Goal: Task Accomplishment & Management: Use online tool/utility

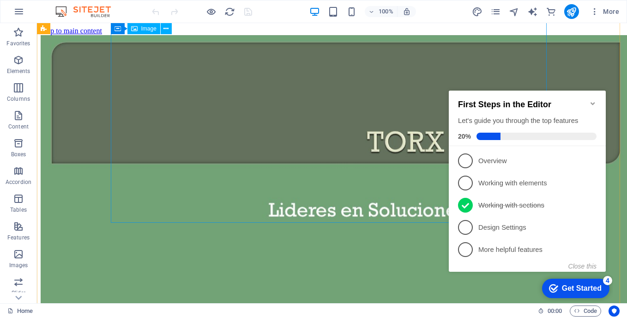
scroll to position [1665, 0]
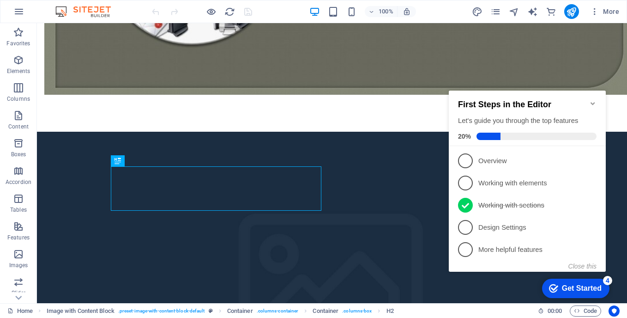
click at [591, 102] on icon "Minimize checklist" at bounding box center [592, 103] width 4 height 3
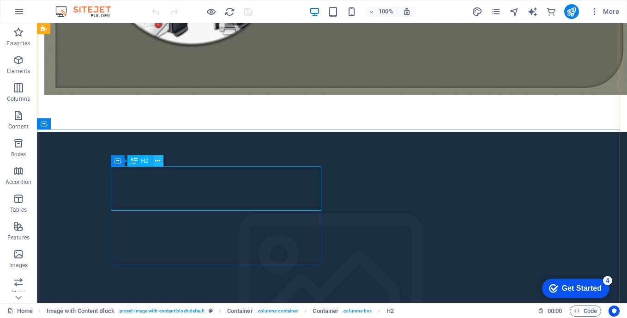
click at [160, 162] on icon at bounding box center [157, 161] width 5 height 10
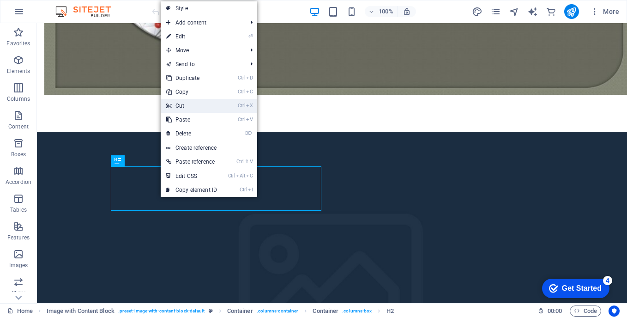
click at [186, 106] on link "Ctrl X Cut" at bounding box center [192, 106] width 62 height 14
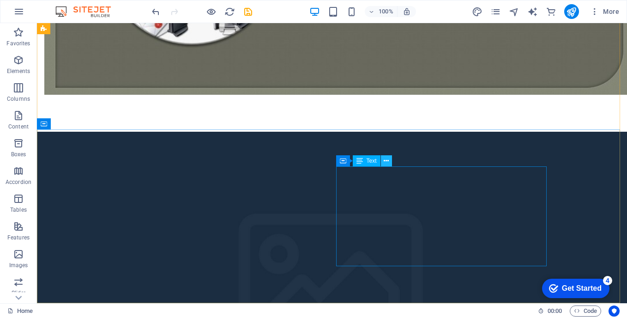
click at [384, 161] on icon at bounding box center [386, 161] width 5 height 10
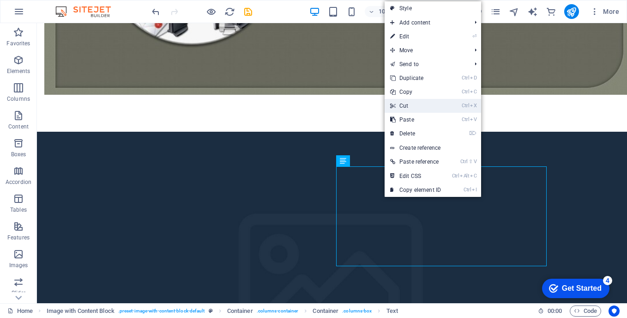
click at [411, 102] on link "Ctrl X Cut" at bounding box center [416, 106] width 62 height 14
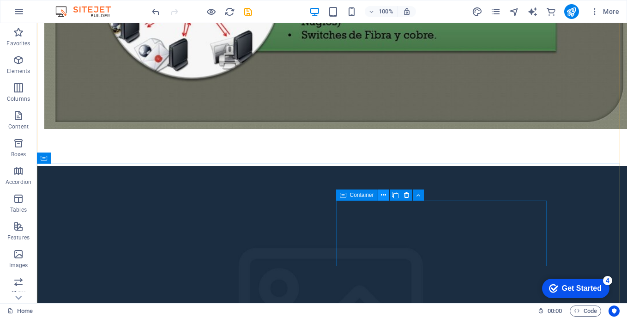
click at [385, 194] on icon at bounding box center [383, 195] width 5 height 10
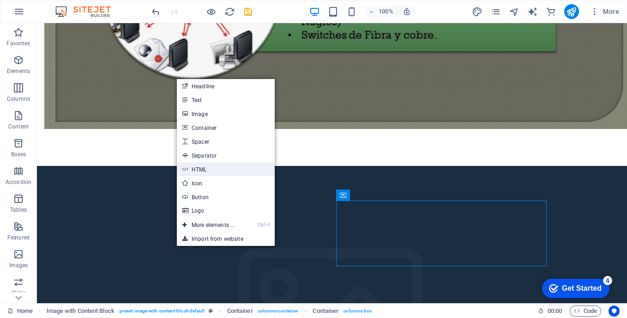
click at [209, 168] on link "HTML" at bounding box center [226, 169] width 98 height 14
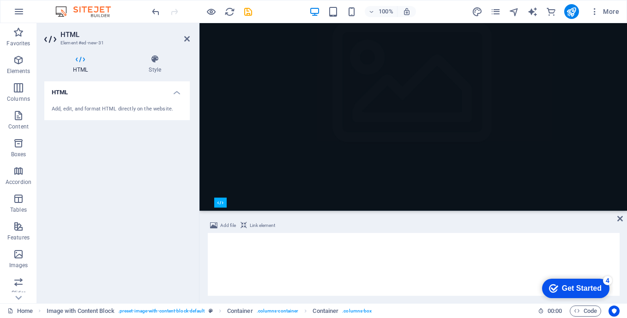
scroll to position [1638, 0]
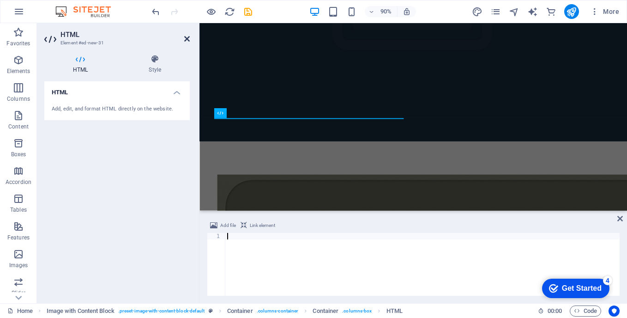
click at [186, 39] on icon at bounding box center [187, 38] width 6 height 7
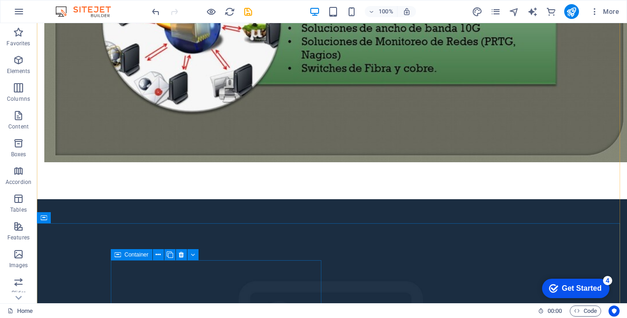
scroll to position [1617, 0]
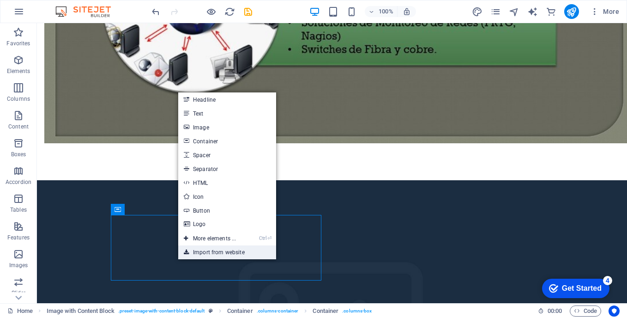
click at [222, 252] on link "Import from website" at bounding box center [227, 252] width 98 height 14
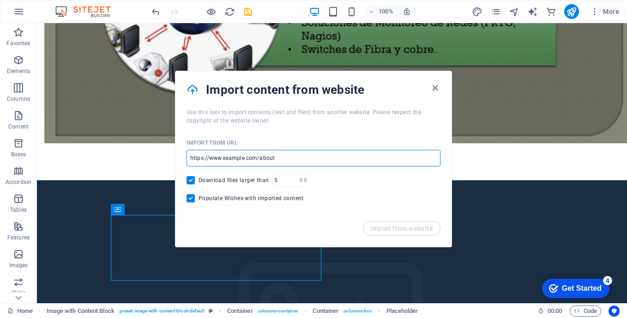
drag, startPoint x: 279, startPoint y: 159, endPoint x: 220, endPoint y: 166, distance: 59.9
click at [220, 166] on input "url" at bounding box center [313, 158] width 254 height 17
type input "www.logitech.com"
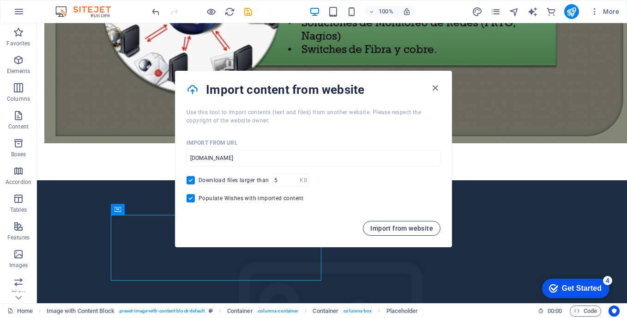
click at [399, 229] on span "Import from website" at bounding box center [401, 227] width 63 height 7
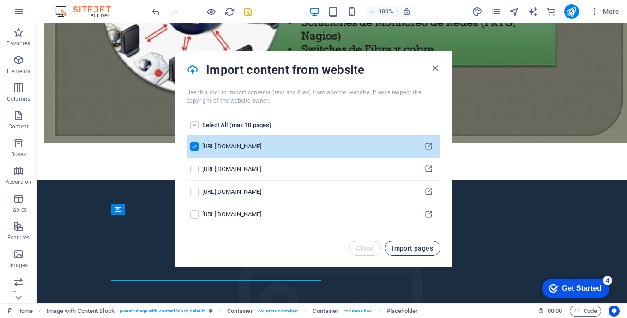
click at [416, 244] on span "Import pages" at bounding box center [412, 247] width 41 height 7
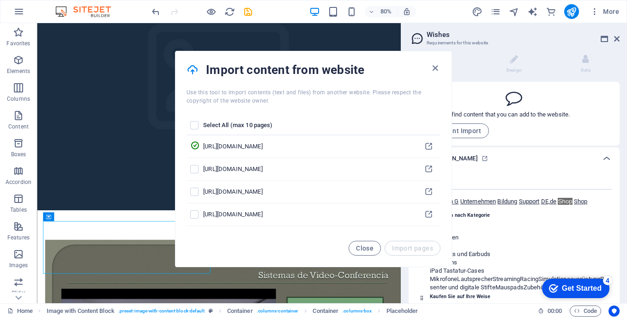
scroll to position [100, 0]
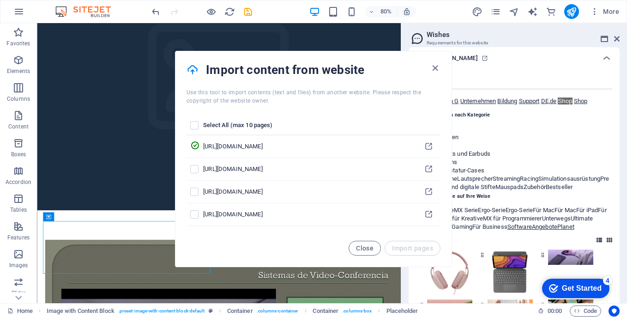
drag, startPoint x: 394, startPoint y: 66, endPoint x: 401, endPoint y: 78, distance: 13.3
click at [401, 78] on div "Import content from website" at bounding box center [313, 69] width 276 height 37
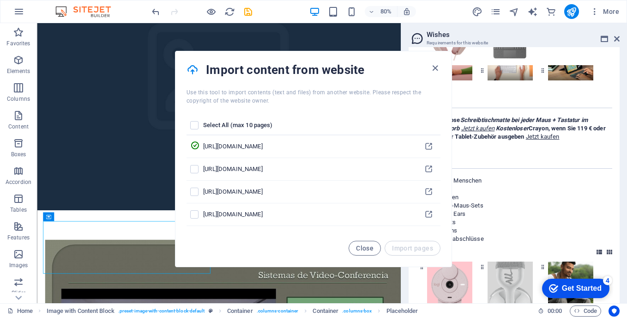
scroll to position [377, 0]
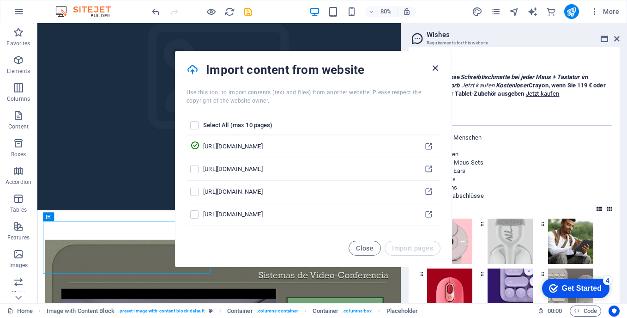
click at [433, 68] on icon "button" at bounding box center [435, 68] width 11 height 11
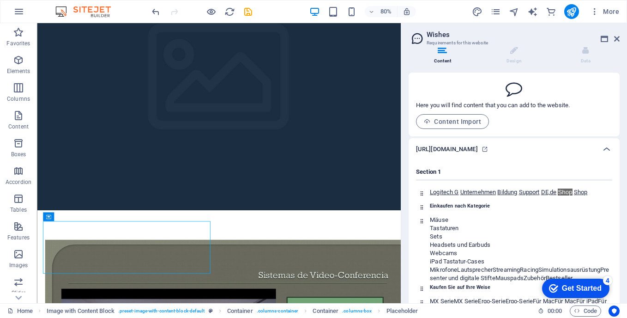
scroll to position [0, 0]
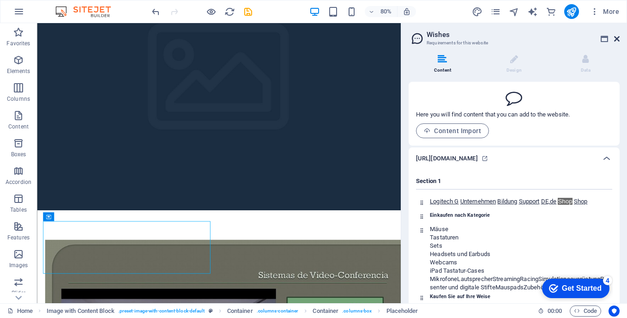
click at [617, 38] on icon at bounding box center [617, 38] width 6 height 7
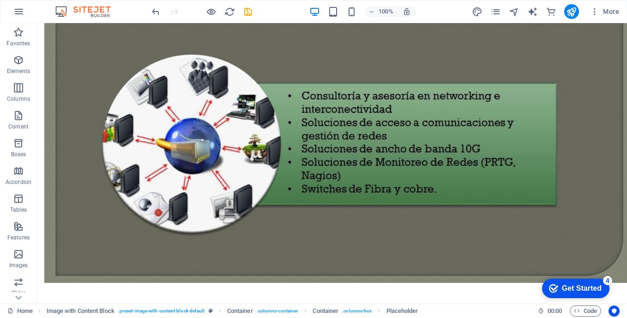
scroll to position [1631, 0]
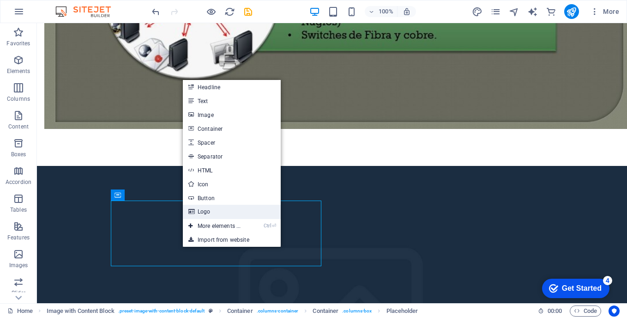
click at [208, 211] on link "Logo" at bounding box center [232, 211] width 98 height 14
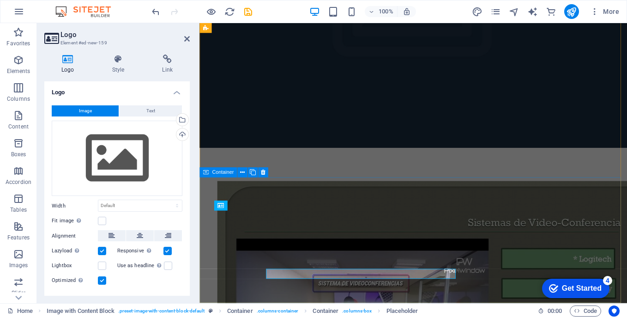
scroll to position [1535, 0]
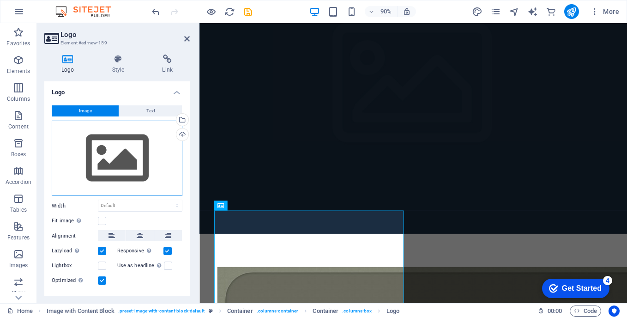
click at [116, 152] on div "Drag files here, click to choose files or select files from Files or our free s…" at bounding box center [117, 158] width 131 height 76
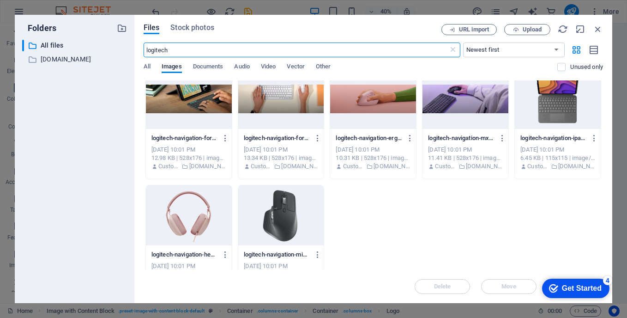
scroll to position [0, 0]
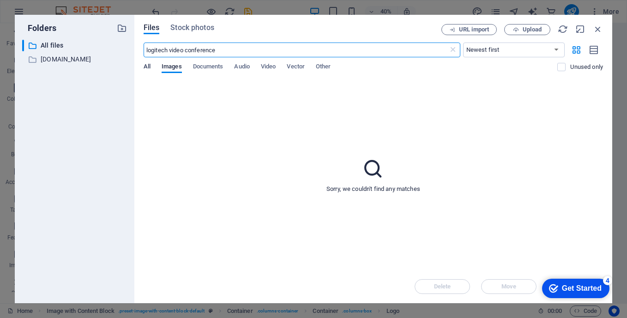
click at [148, 67] on span "All" at bounding box center [147, 67] width 7 height 13
click at [228, 48] on input "logitech video conference" at bounding box center [296, 49] width 305 height 15
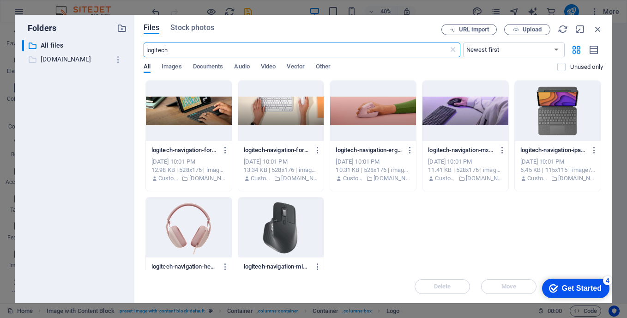
type input "logitech"
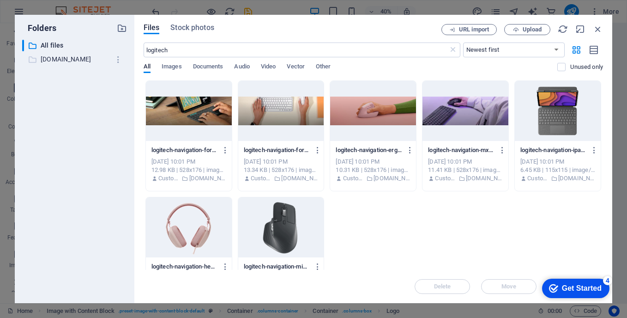
click at [66, 57] on p "www.logitech.com" at bounding box center [75, 59] width 69 height 11
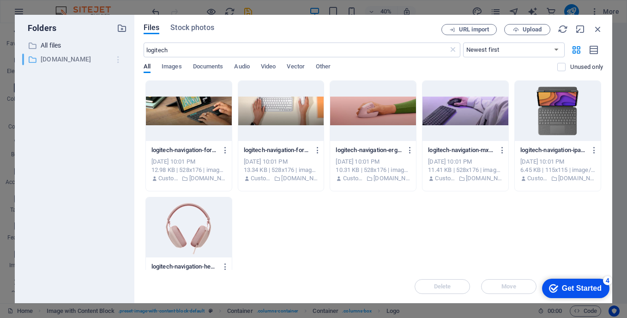
click at [117, 60] on icon "button" at bounding box center [119, 59] width 10 height 9
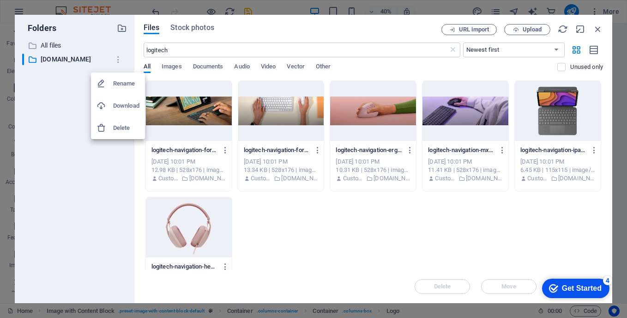
click at [119, 126] on h6 "Delete" at bounding box center [126, 127] width 26 height 11
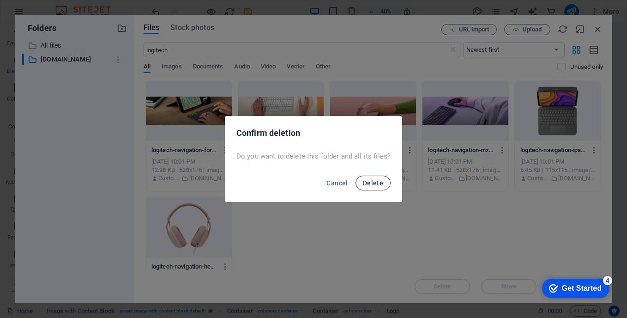
click at [374, 182] on span "Delete" at bounding box center [373, 182] width 20 height 7
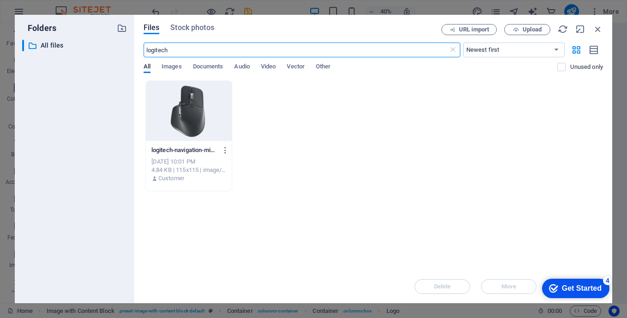
click at [178, 48] on input "logitech" at bounding box center [296, 49] width 305 height 15
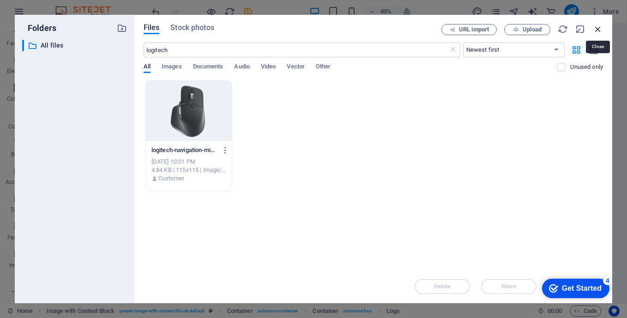
click at [599, 31] on icon "button" at bounding box center [598, 29] width 10 height 10
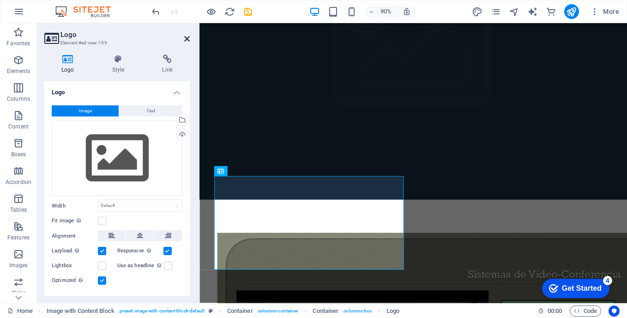
click at [188, 40] on icon at bounding box center [187, 38] width 6 height 7
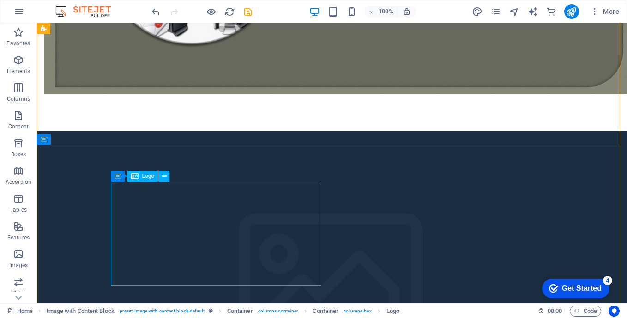
scroll to position [1666, 0]
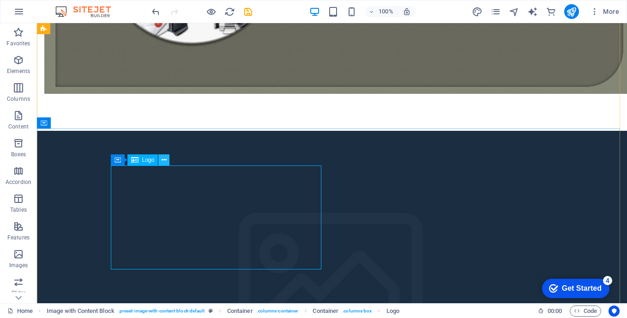
click at [165, 162] on icon at bounding box center [164, 160] width 5 height 10
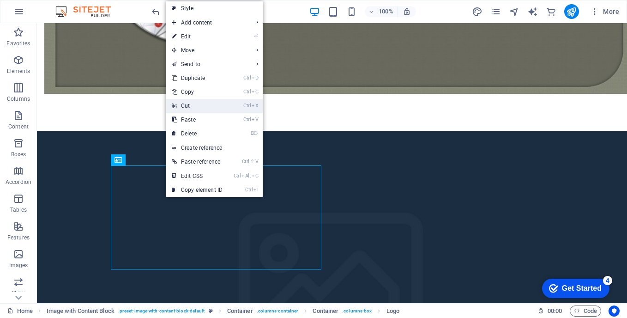
click at [189, 107] on link "Ctrl X Cut" at bounding box center [197, 106] width 62 height 14
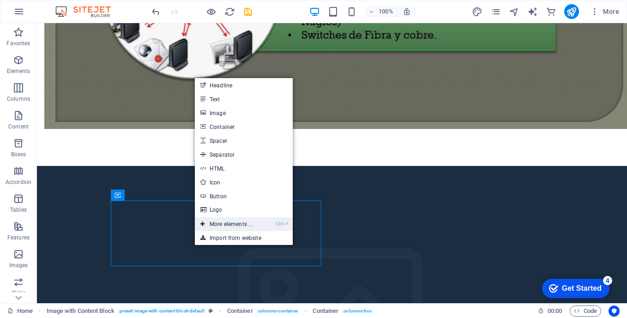
click at [205, 222] on link "Ctrl ⏎ More elements ..." at bounding box center [226, 224] width 63 height 14
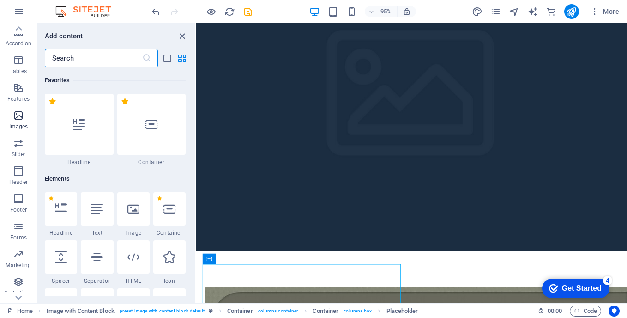
scroll to position [163, 0]
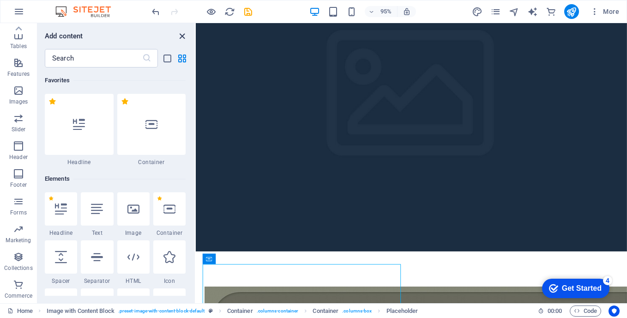
click at [180, 41] on icon "close panel" at bounding box center [182, 36] width 11 height 11
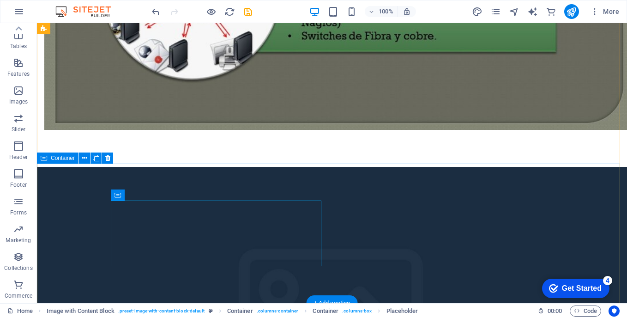
scroll to position [1631, 0]
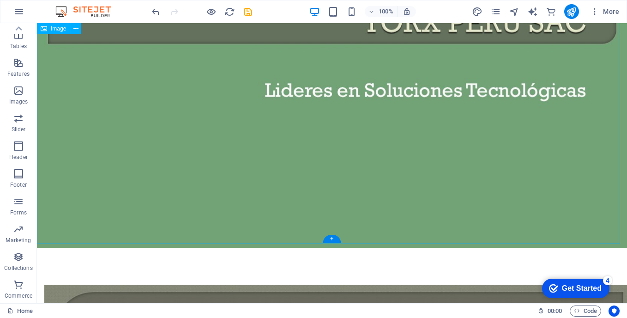
scroll to position [0, 0]
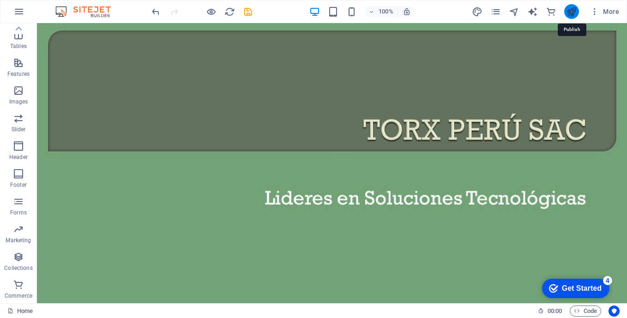
click at [570, 11] on icon "publish" at bounding box center [571, 11] width 11 height 11
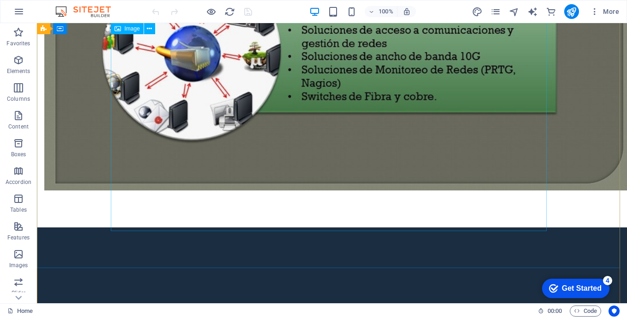
scroll to position [1631, 0]
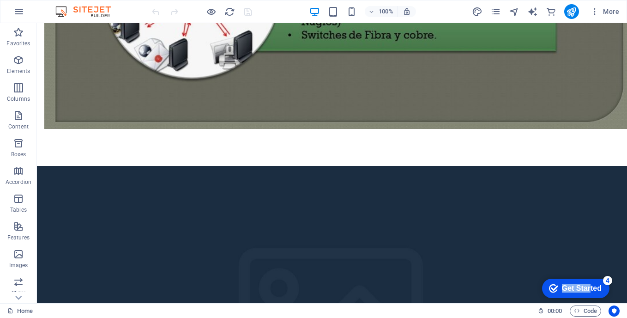
click at [589, 283] on div "checkmark Get Started 4" at bounding box center [575, 287] width 67 height 19
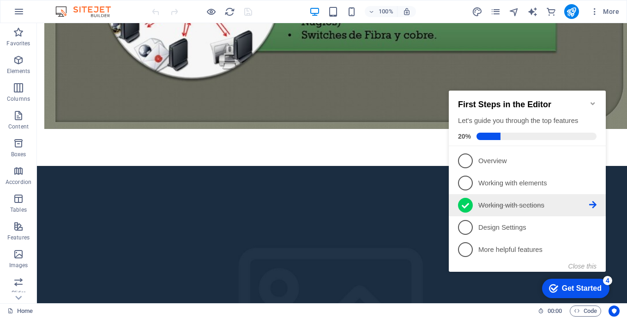
drag, startPoint x: 497, startPoint y: 86, endPoint x: 525, endPoint y: 204, distance: 121.9
click at [525, 204] on p "Working with sections - completed" at bounding box center [533, 205] width 111 height 10
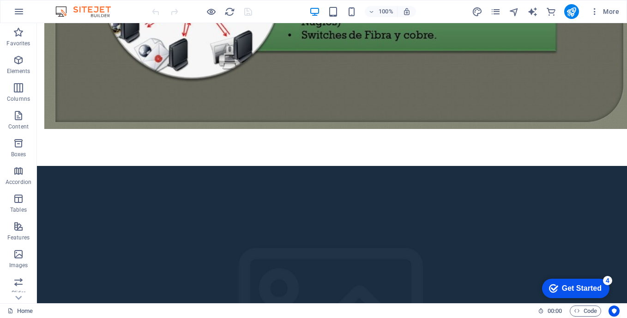
scroll to position [0, 0]
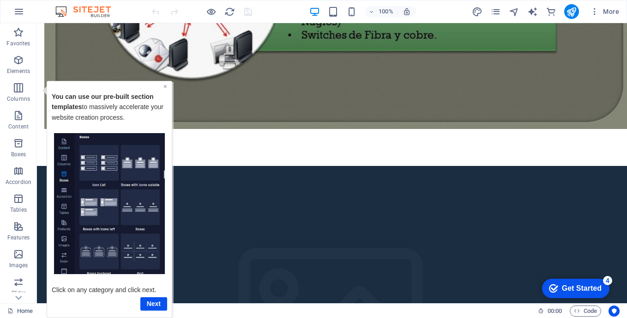
click at [165, 87] on link "×" at bounding box center [165, 85] width 4 height 7
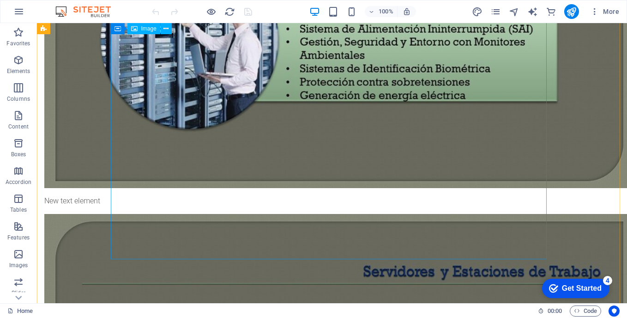
scroll to position [800, 0]
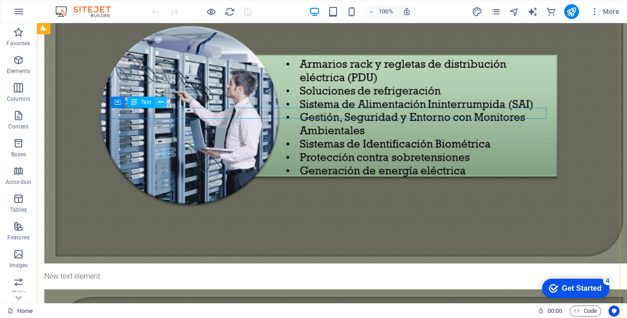
click at [161, 103] on icon at bounding box center [160, 102] width 5 height 10
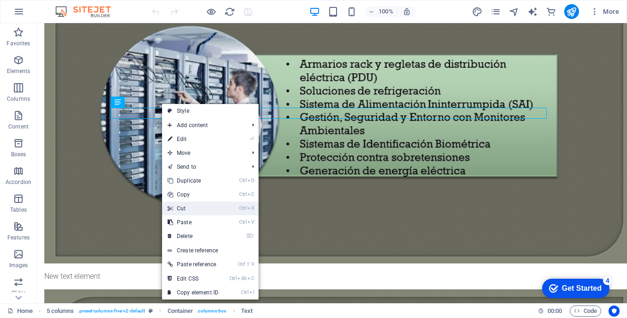
click at [199, 208] on link "Ctrl X Cut" at bounding box center [193, 208] width 62 height 14
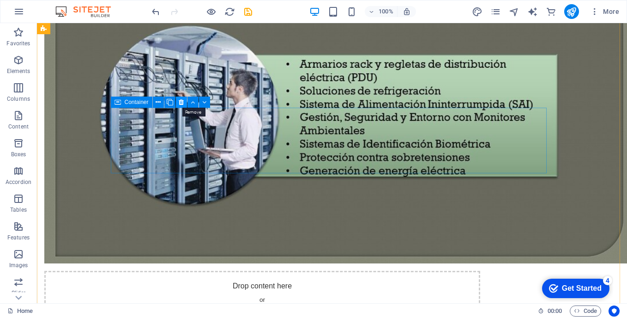
click at [180, 102] on icon at bounding box center [181, 102] width 5 height 10
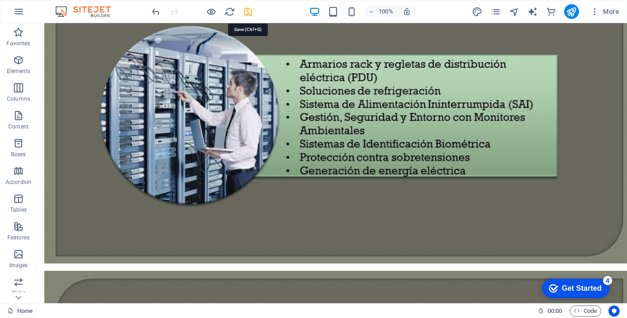
click at [248, 12] on icon "save" at bounding box center [248, 11] width 11 height 11
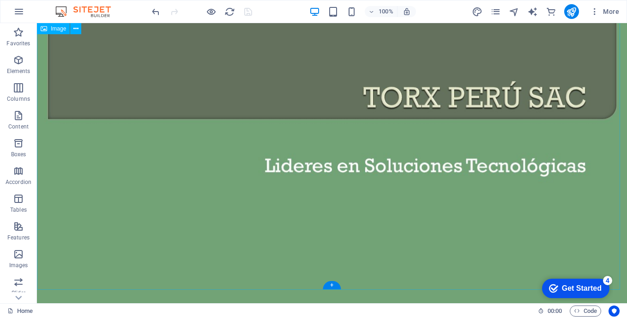
scroll to position [0, 0]
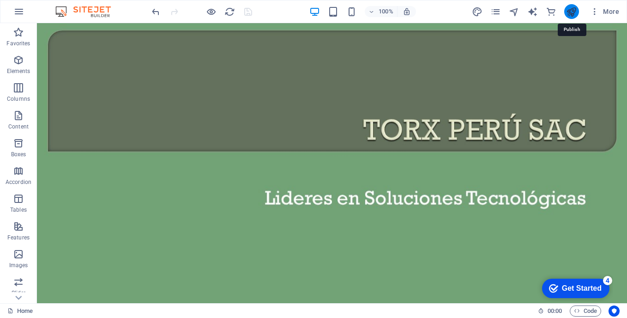
click at [573, 10] on icon "publish" at bounding box center [571, 11] width 11 height 11
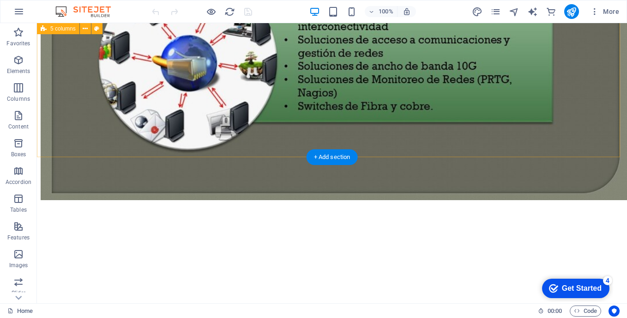
scroll to position [1605, 0]
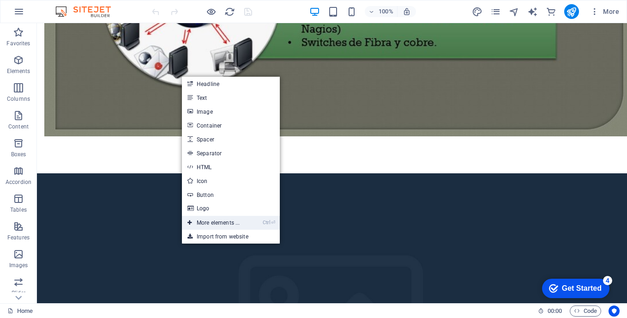
click at [227, 221] on link "Ctrl ⏎ More elements ..." at bounding box center [213, 223] width 63 height 14
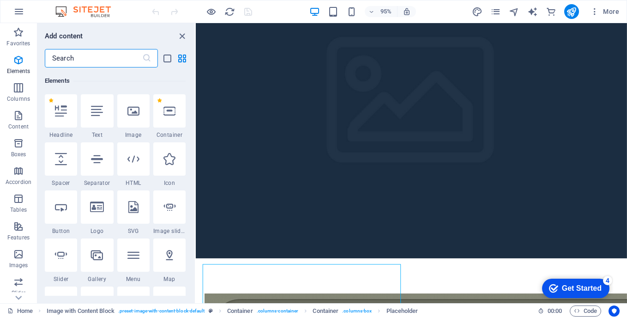
scroll to position [98, 0]
click at [168, 255] on icon at bounding box center [169, 254] width 12 height 12
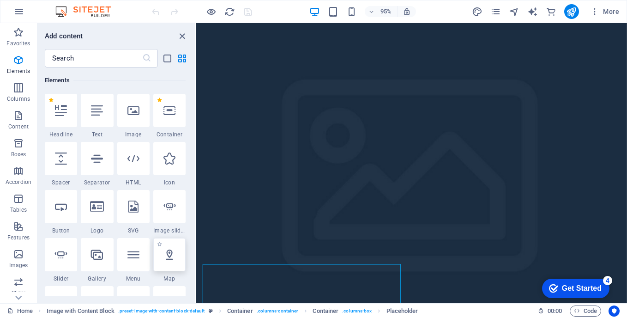
select select "1"
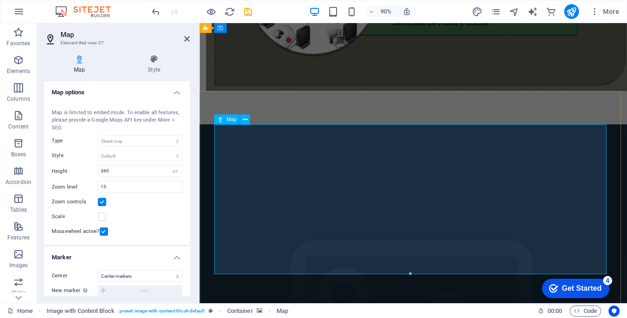
scroll to position [1327, 0]
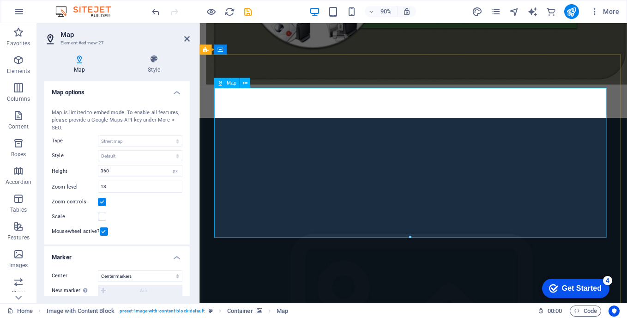
drag, startPoint x: 186, startPoint y: 39, endPoint x: 149, endPoint y: 16, distance: 43.5
click at [186, 39] on icon at bounding box center [187, 38] width 6 height 7
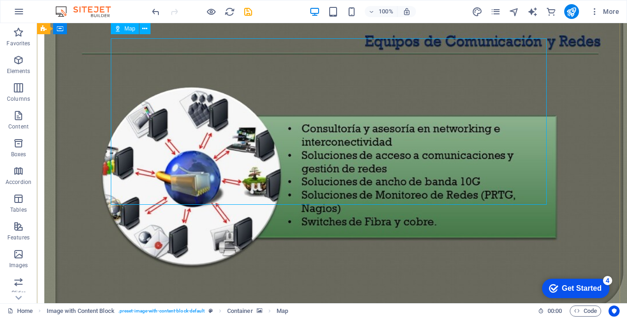
scroll to position [1391, 0]
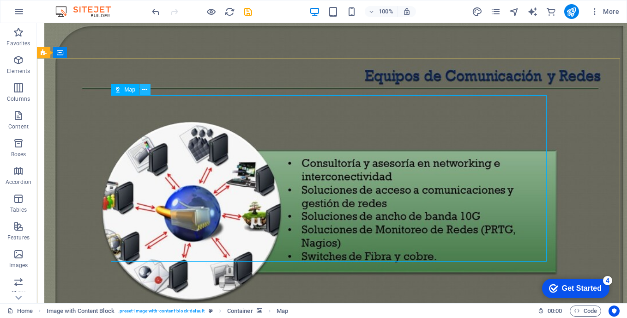
click at [143, 87] on icon at bounding box center [144, 90] width 5 height 10
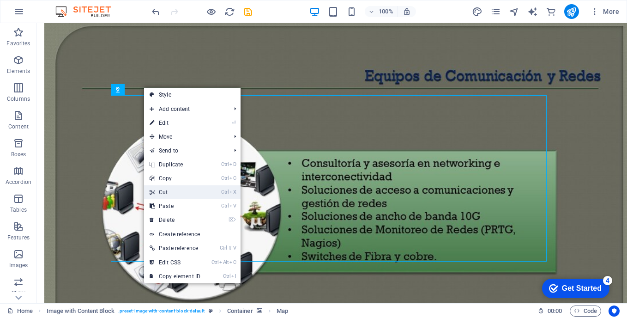
drag, startPoint x: 131, startPoint y: 167, endPoint x: 168, endPoint y: 190, distance: 43.5
click at [168, 190] on link "Ctrl X Cut" at bounding box center [175, 192] width 62 height 14
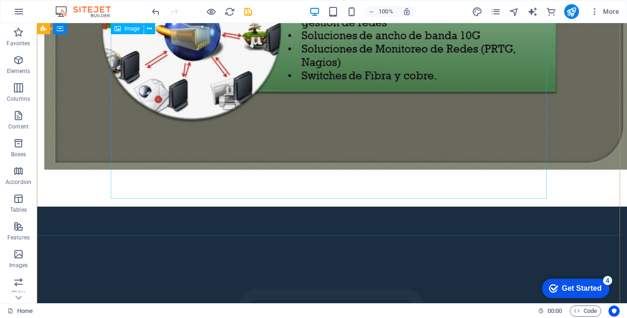
scroll to position [1605, 0]
